Goal: Find contact information: Find contact information

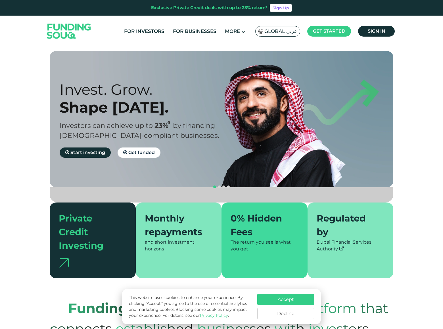
scroll to position [1583, 0]
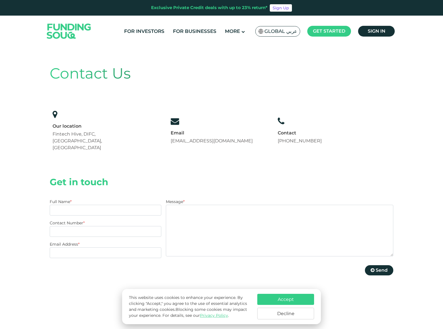
scroll to position [446, 0]
